Goal: Register for event/course

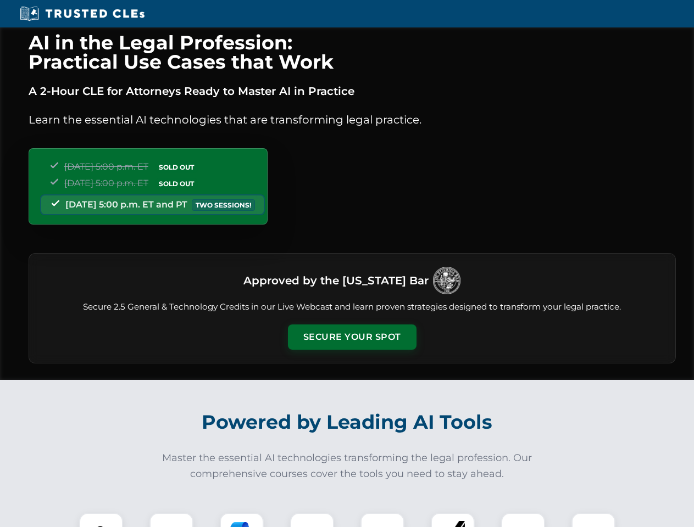
click at [352, 337] on button "Secure Your Spot" at bounding box center [352, 337] width 129 height 25
click at [101, 520] on img at bounding box center [101, 535] width 32 height 32
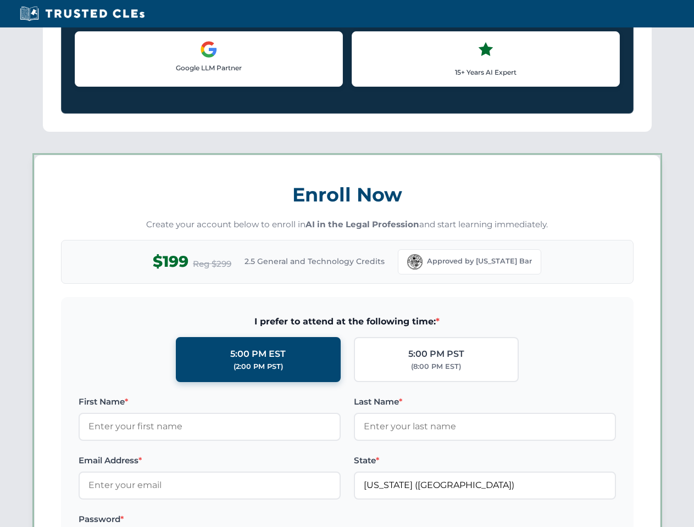
click at [242, 520] on label "Password *" at bounding box center [210, 519] width 262 height 13
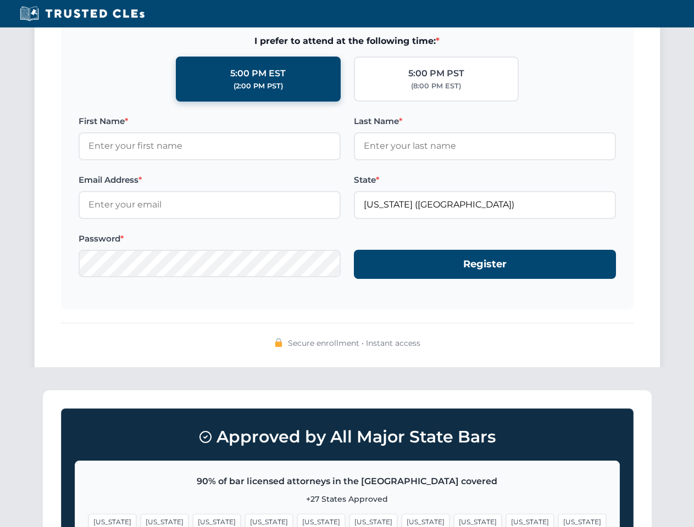
click at [506, 520] on span "[US_STATE]" at bounding box center [530, 522] width 48 height 16
